Goal: Transaction & Acquisition: Purchase product/service

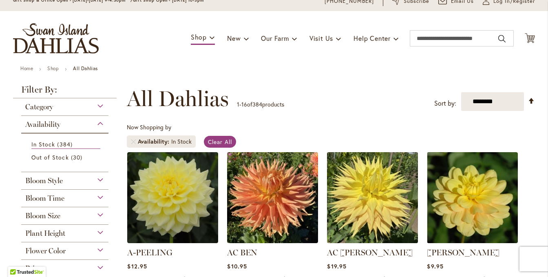
scroll to position [122, 0]
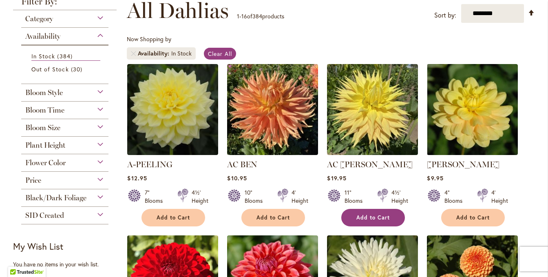
click at [372, 217] on span "Add to Cart" at bounding box center [372, 217] width 33 height 7
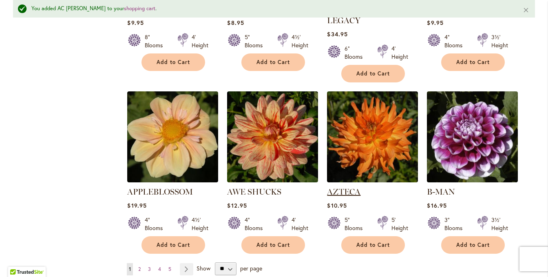
scroll to position [674, 0]
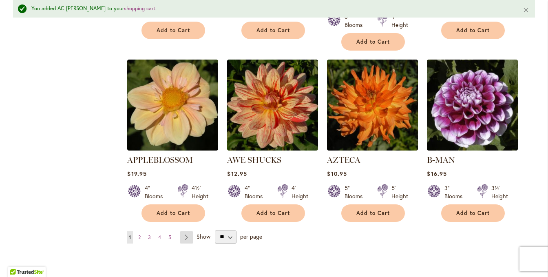
click at [182, 231] on link "Page Next" at bounding box center [186, 237] width 13 height 12
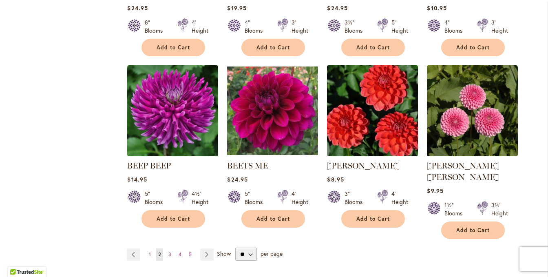
scroll to position [653, 0]
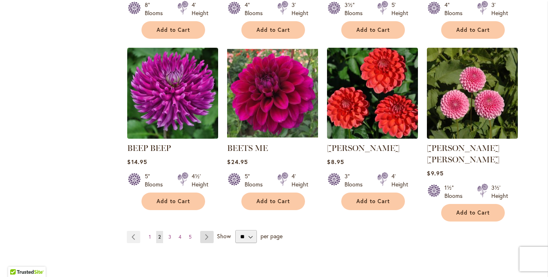
click at [205, 231] on link "Page Next" at bounding box center [206, 237] width 13 height 12
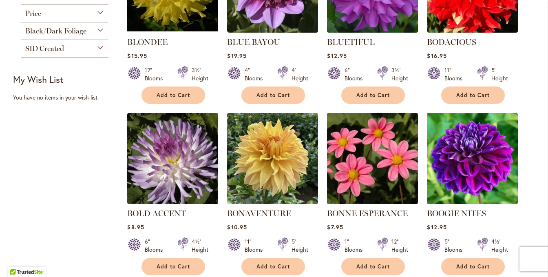
scroll to position [449, 0]
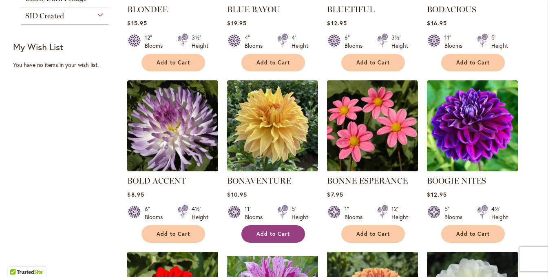
click at [269, 233] on span "Add to Cart" at bounding box center [273, 233] width 33 height 7
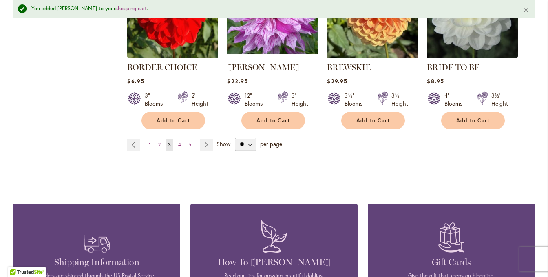
scroll to position [755, 0]
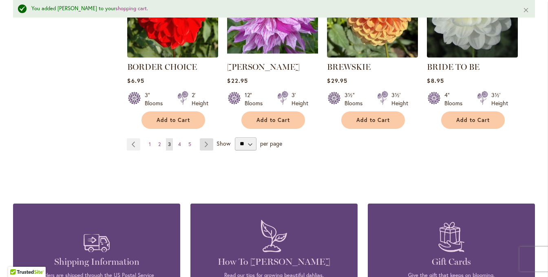
click at [204, 143] on link "Page Next" at bounding box center [206, 144] width 13 height 12
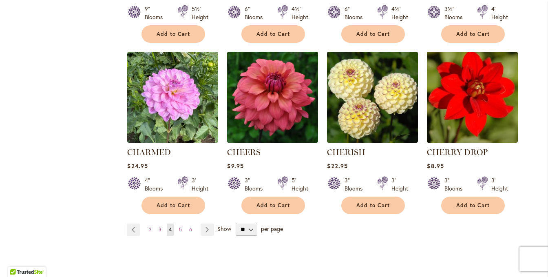
scroll to position [775, 0]
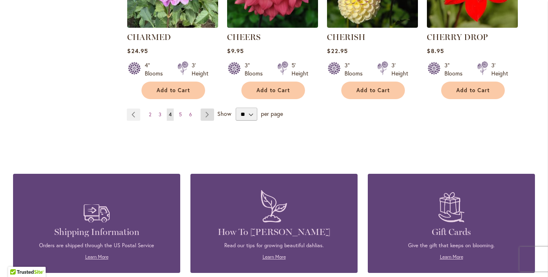
click at [204, 115] on link "Page Next" at bounding box center [207, 114] width 13 height 12
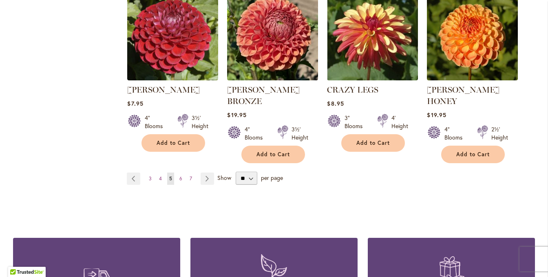
scroll to position [734, 0]
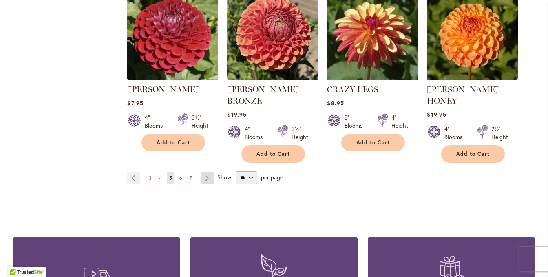
click at [202, 172] on link "Page Next" at bounding box center [207, 178] width 13 height 12
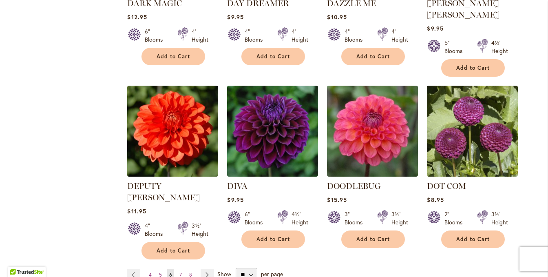
scroll to position [653, 0]
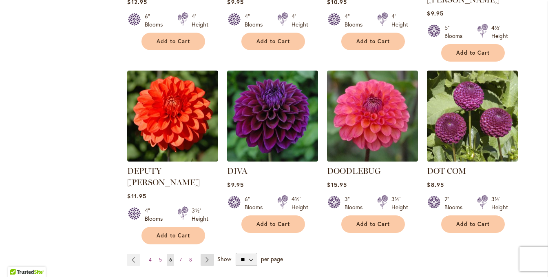
click at [205, 254] on link "Page Next" at bounding box center [207, 260] width 13 height 12
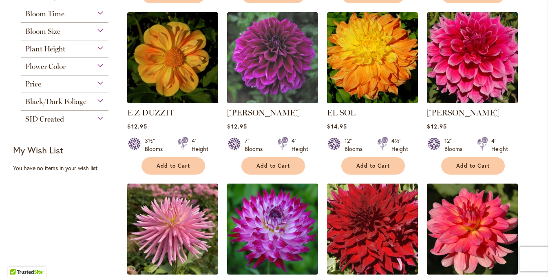
scroll to position [326, 0]
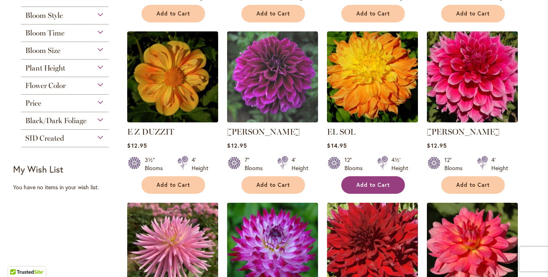
click at [359, 185] on span "Add to Cart" at bounding box center [372, 185] width 33 height 7
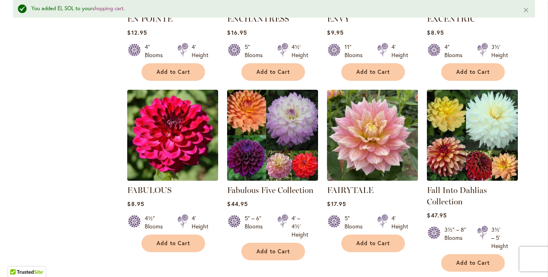
scroll to position [693, 0]
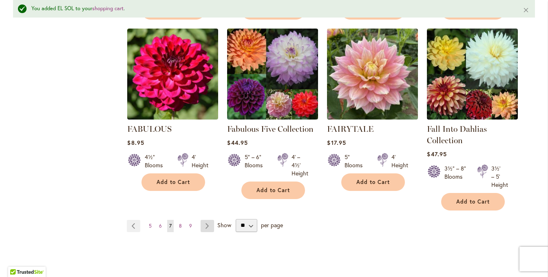
click at [204, 225] on link "Page Next" at bounding box center [207, 226] width 13 height 12
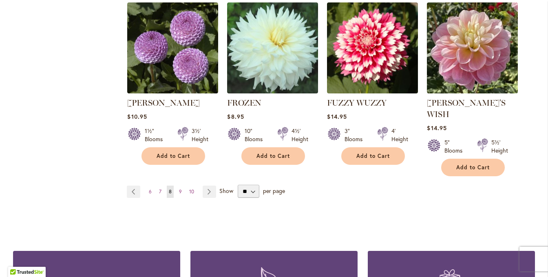
scroll to position [775, 0]
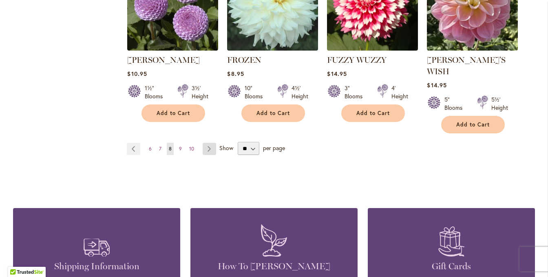
click at [206, 143] on link "Page Next" at bounding box center [209, 149] width 13 height 12
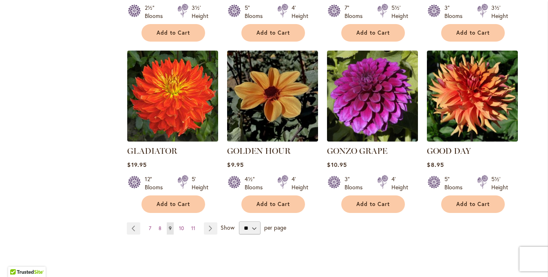
scroll to position [775, 0]
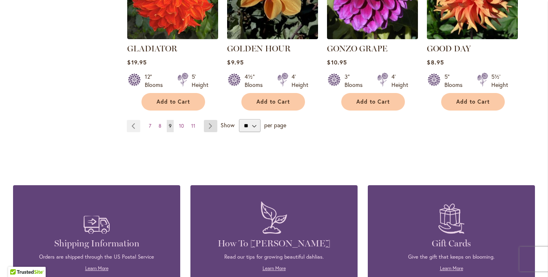
click at [206, 120] on link "Page Next" at bounding box center [210, 126] width 13 height 12
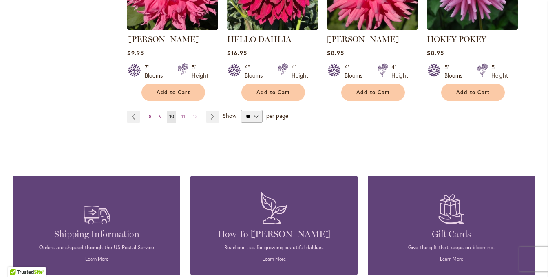
scroll to position [816, 0]
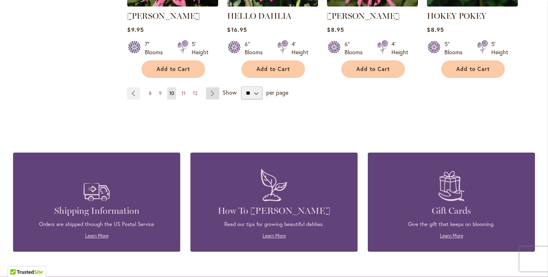
click at [210, 93] on link "Page Next" at bounding box center [212, 93] width 13 height 12
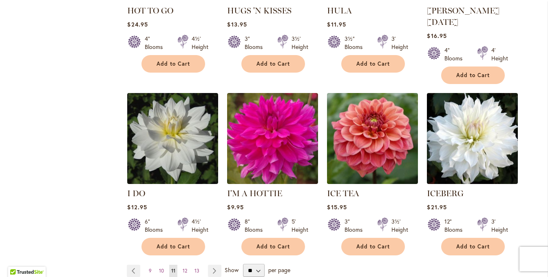
scroll to position [734, 0]
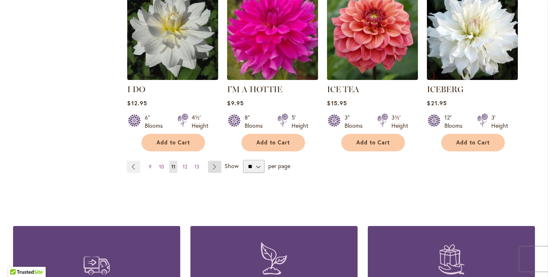
click at [210, 161] on link "Page Next" at bounding box center [214, 167] width 13 height 12
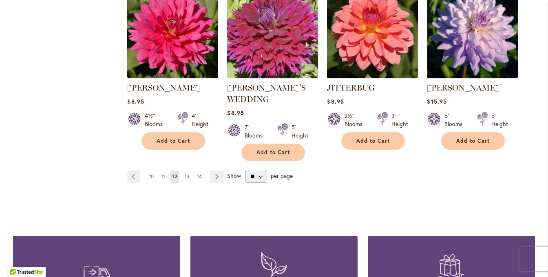
scroll to position [734, 0]
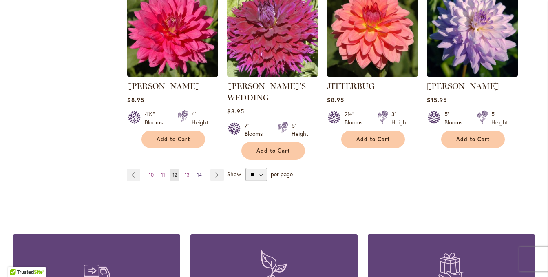
click at [197, 172] on span "14" at bounding box center [199, 175] width 5 height 6
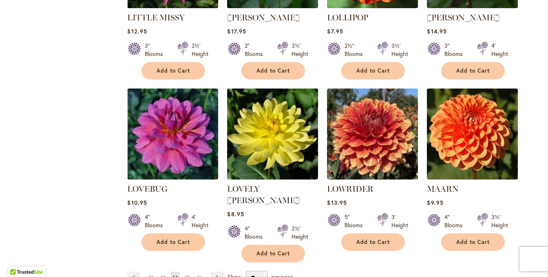
scroll to position [653, 0]
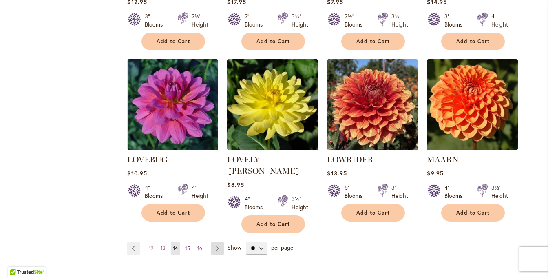
click at [214, 242] on link "Page Next" at bounding box center [217, 248] width 13 height 12
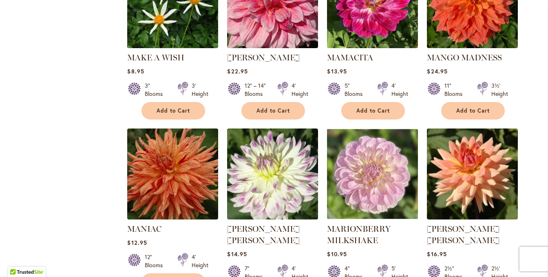
scroll to position [449, 0]
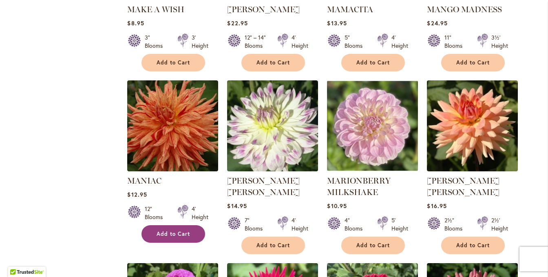
click at [168, 232] on span "Add to Cart" at bounding box center [173, 233] width 33 height 7
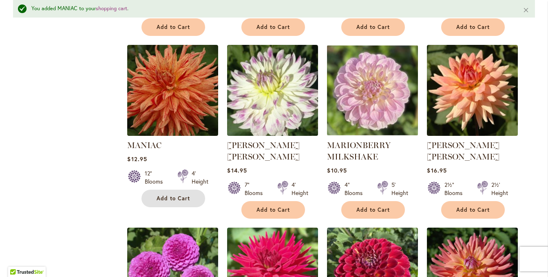
scroll to position [674, 0]
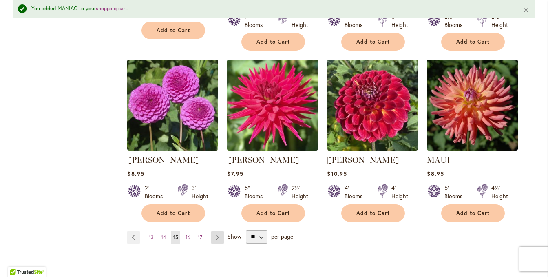
click at [213, 236] on link "Page Next" at bounding box center [217, 237] width 13 height 12
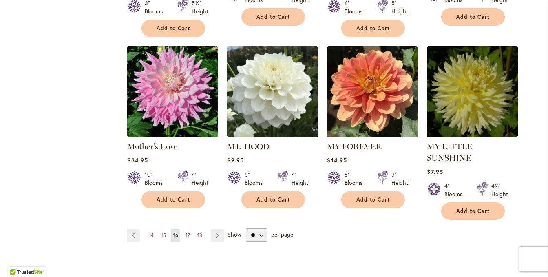
scroll to position [734, 0]
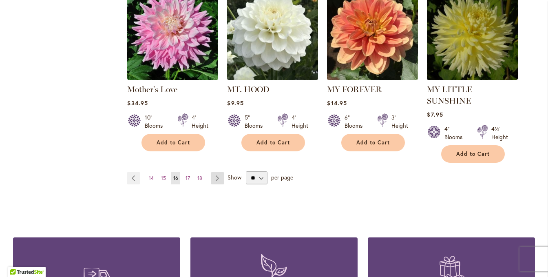
click at [211, 172] on link "Page Next" at bounding box center [217, 178] width 13 height 12
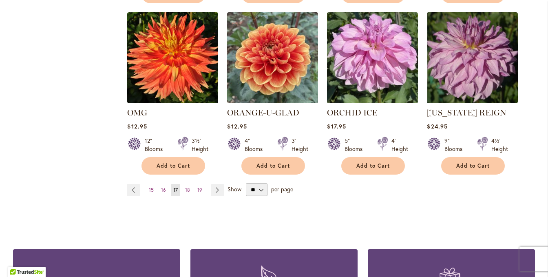
scroll to position [734, 0]
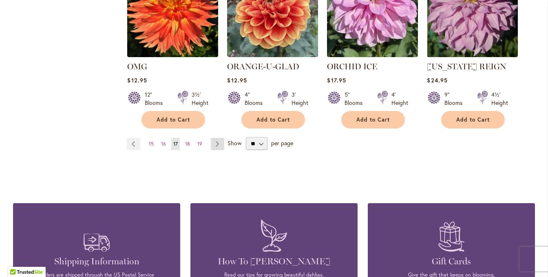
click at [215, 142] on link "Page Next" at bounding box center [217, 144] width 13 height 12
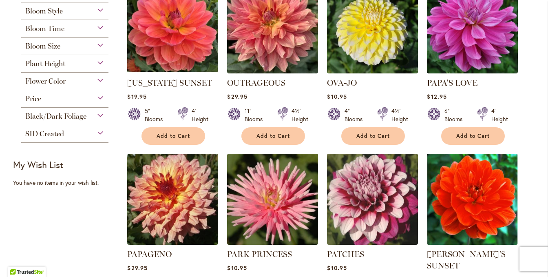
scroll to position [163, 0]
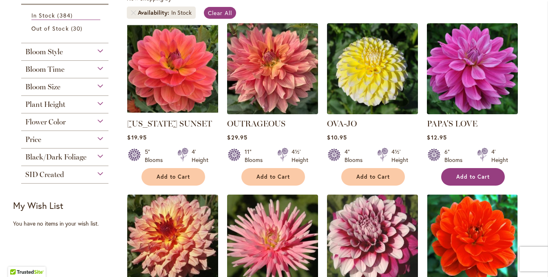
click at [474, 176] on span "Add to Cart" at bounding box center [472, 176] width 33 height 7
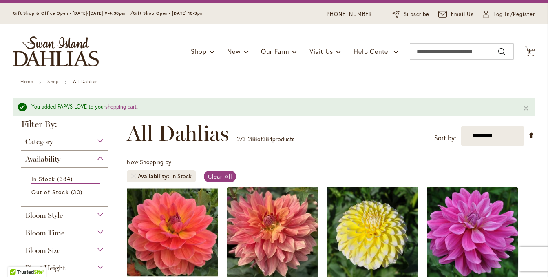
scroll to position [0, 0]
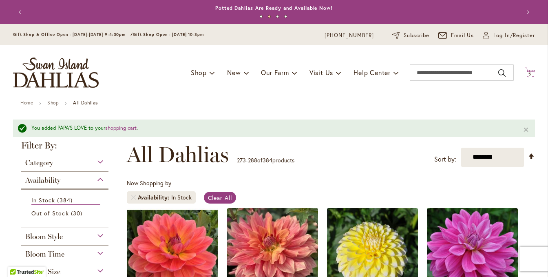
click at [529, 73] on span "5" at bounding box center [530, 73] width 3 height 5
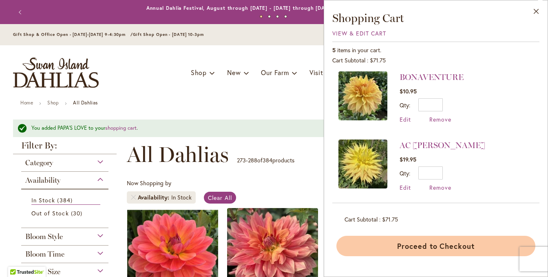
scroll to position [209, 0]
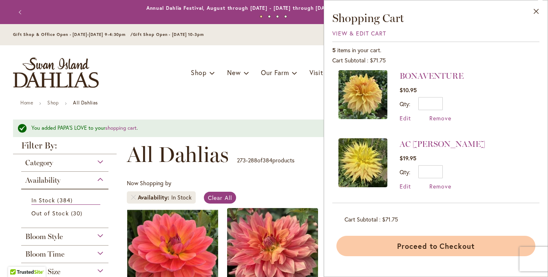
click at [432, 248] on button "Proceed to Checkout" at bounding box center [436, 246] width 199 height 20
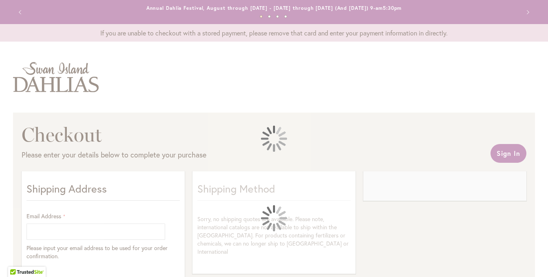
select select "**"
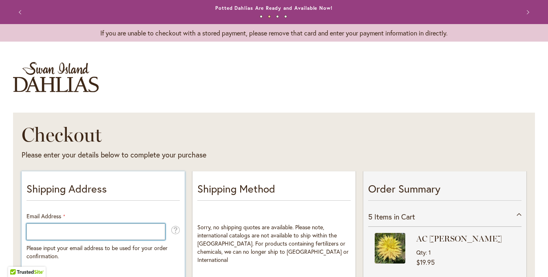
click at [76, 231] on input "Email Address" at bounding box center [96, 232] width 139 height 16
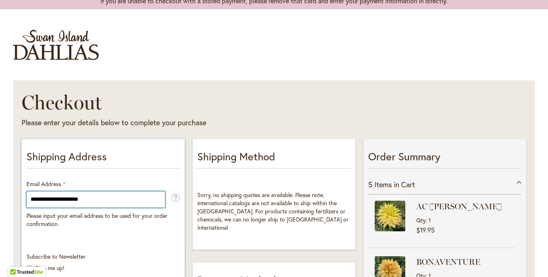
type input "**********"
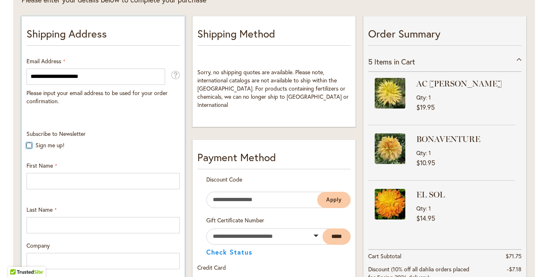
scroll to position [163, 0]
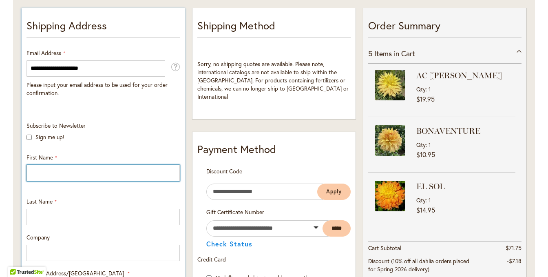
click at [69, 173] on input "First Name" at bounding box center [103, 173] width 153 height 16
type input "*********"
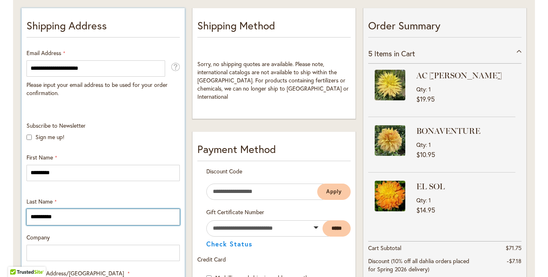
scroll to position [245, 0]
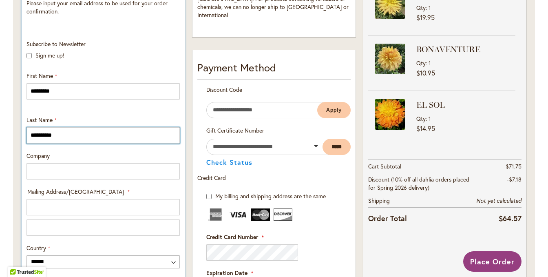
type input "**********"
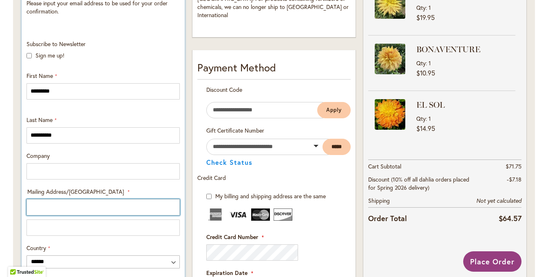
click at [39, 208] on input "Mailing Address/PO BOX: Line 1" at bounding box center [103, 207] width 153 height 16
type input "**********"
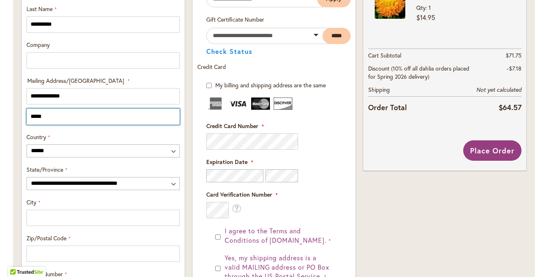
scroll to position [367, 0]
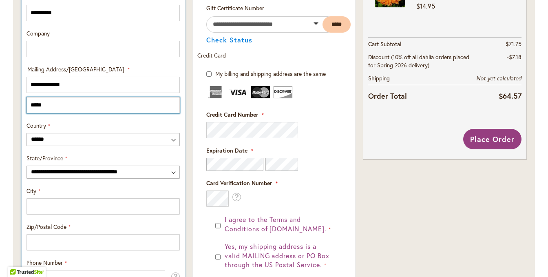
type input "*****"
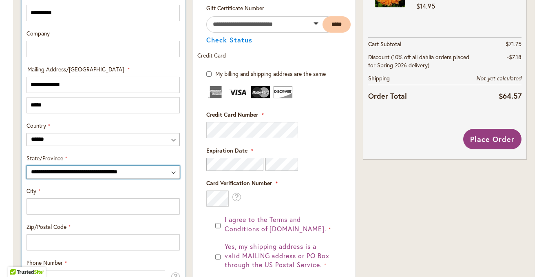
click at [170, 172] on select "**********" at bounding box center [103, 172] width 153 height 13
select select "**"
click at [27, 166] on select "**********" at bounding box center [103, 172] width 153 height 13
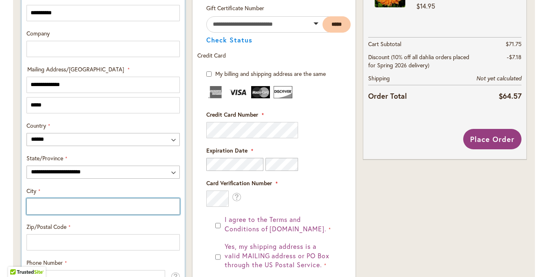
click at [70, 210] on input "City" at bounding box center [103, 206] width 153 height 16
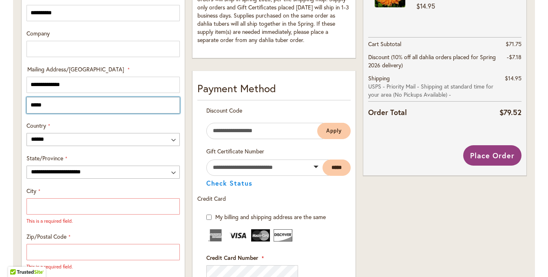
drag, startPoint x: 42, startPoint y: 104, endPoint x: 7, endPoint y: 104, distance: 35.5
click at [7, 104] on main "Checkout Please enter your details below to complete your purchase Sign In Clos…" at bounding box center [274, 161] width 537 height 849
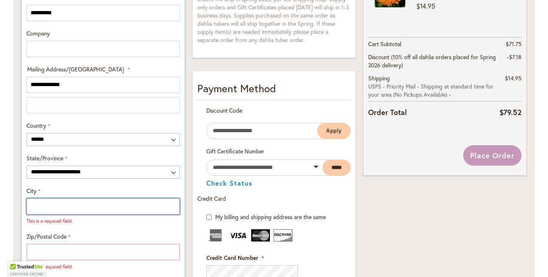
click at [46, 205] on input "City" at bounding box center [103, 206] width 153 height 16
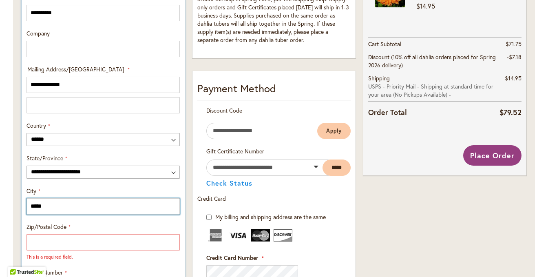
type input "*****"
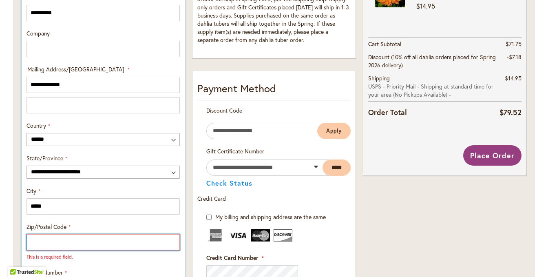
click at [50, 246] on input "Zip/Postal Code" at bounding box center [103, 242] width 153 height 16
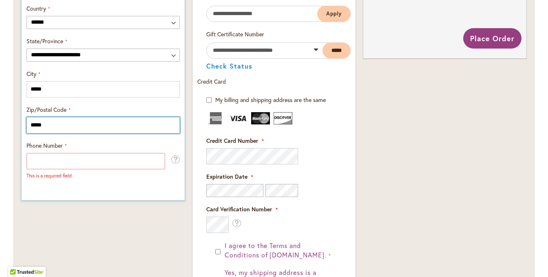
scroll to position [489, 0]
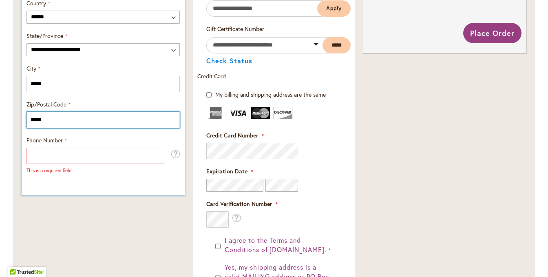
type input "*****"
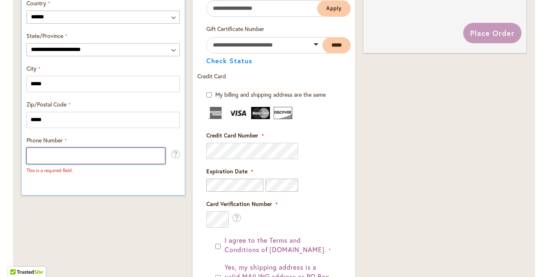
click at [42, 155] on input "Phone Number" at bounding box center [96, 156] width 139 height 16
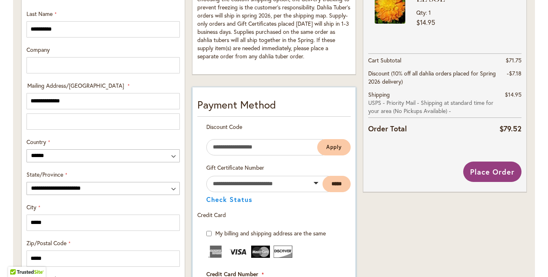
scroll to position [449, 0]
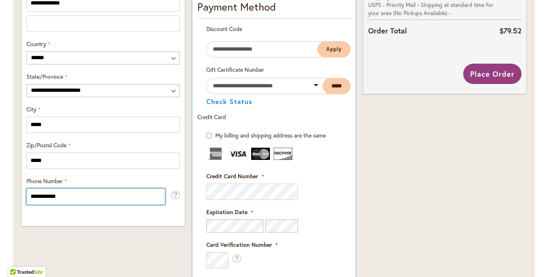
type input "**********"
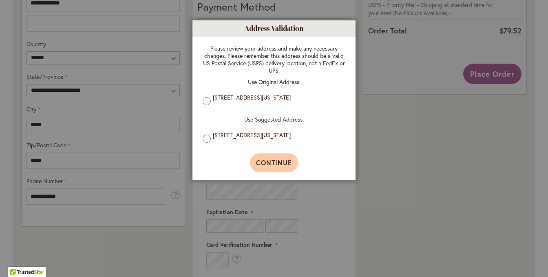
click at [279, 167] on span "Continue" at bounding box center [274, 162] width 36 height 9
type input "**********"
type input "*****"
type input "**********"
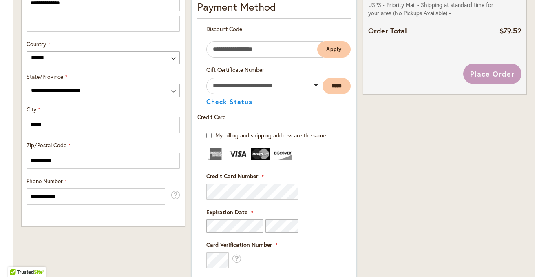
click at [234, 193] on fieldset "Payment Information Payment Method Discount Code Enter discount code Apply Gift…" at bounding box center [273, 209] width 153 height 421
click at [206, 148] on img at bounding box center [215, 154] width 19 height 12
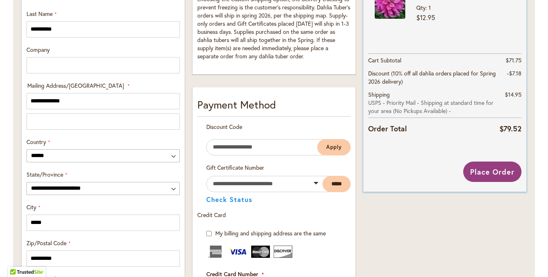
scroll to position [367, 0]
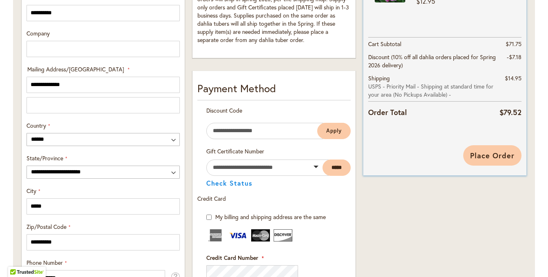
click at [483, 156] on span "Place Order" at bounding box center [492, 156] width 44 height 10
